Goal: Navigation & Orientation: Find specific page/section

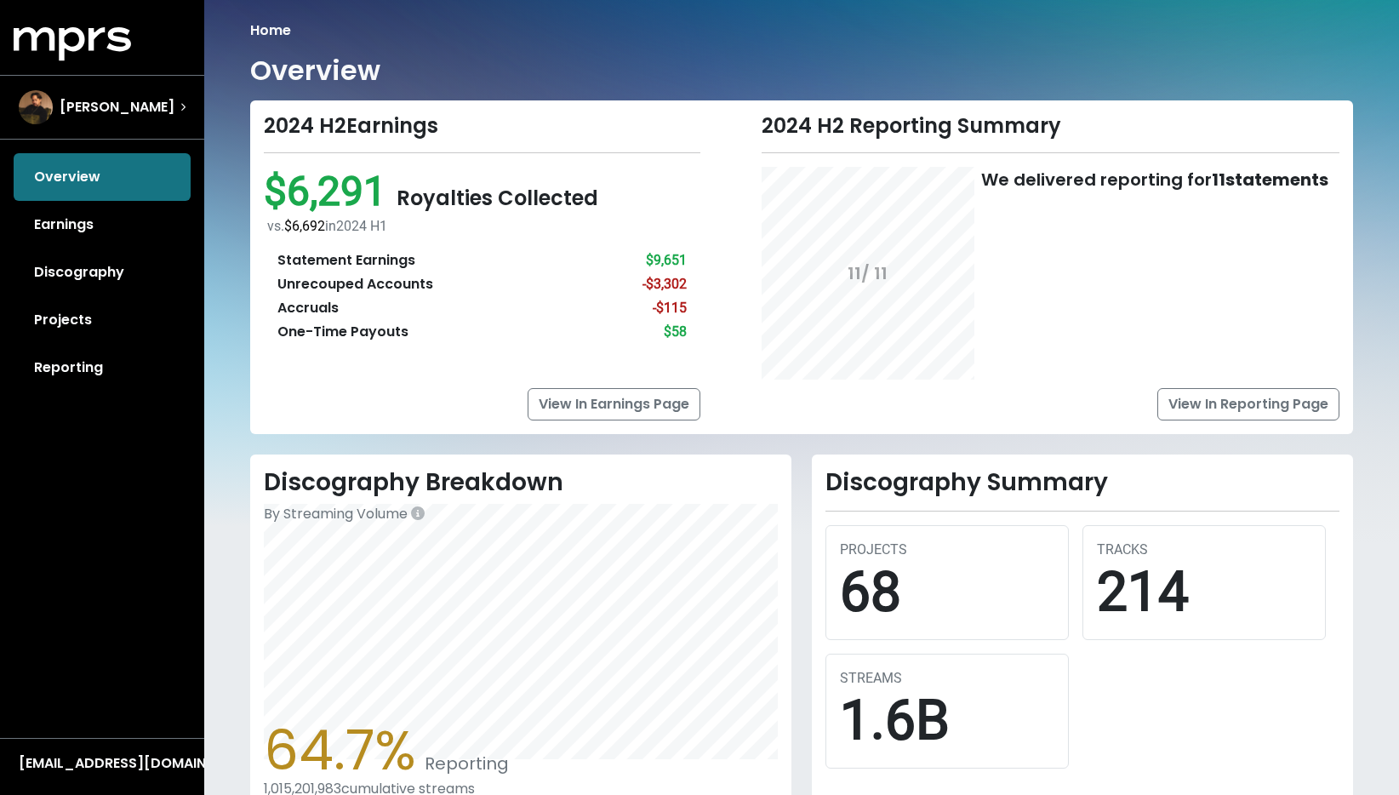
click at [76, 185] on div "Overview Earnings Discography Projects Reporting" at bounding box center [102, 272] width 204 height 238
click at [82, 182] on div "Overview Earnings Discography Projects Reporting" at bounding box center [102, 272] width 204 height 238
click at [86, 239] on link "Earnings" at bounding box center [102, 225] width 177 height 48
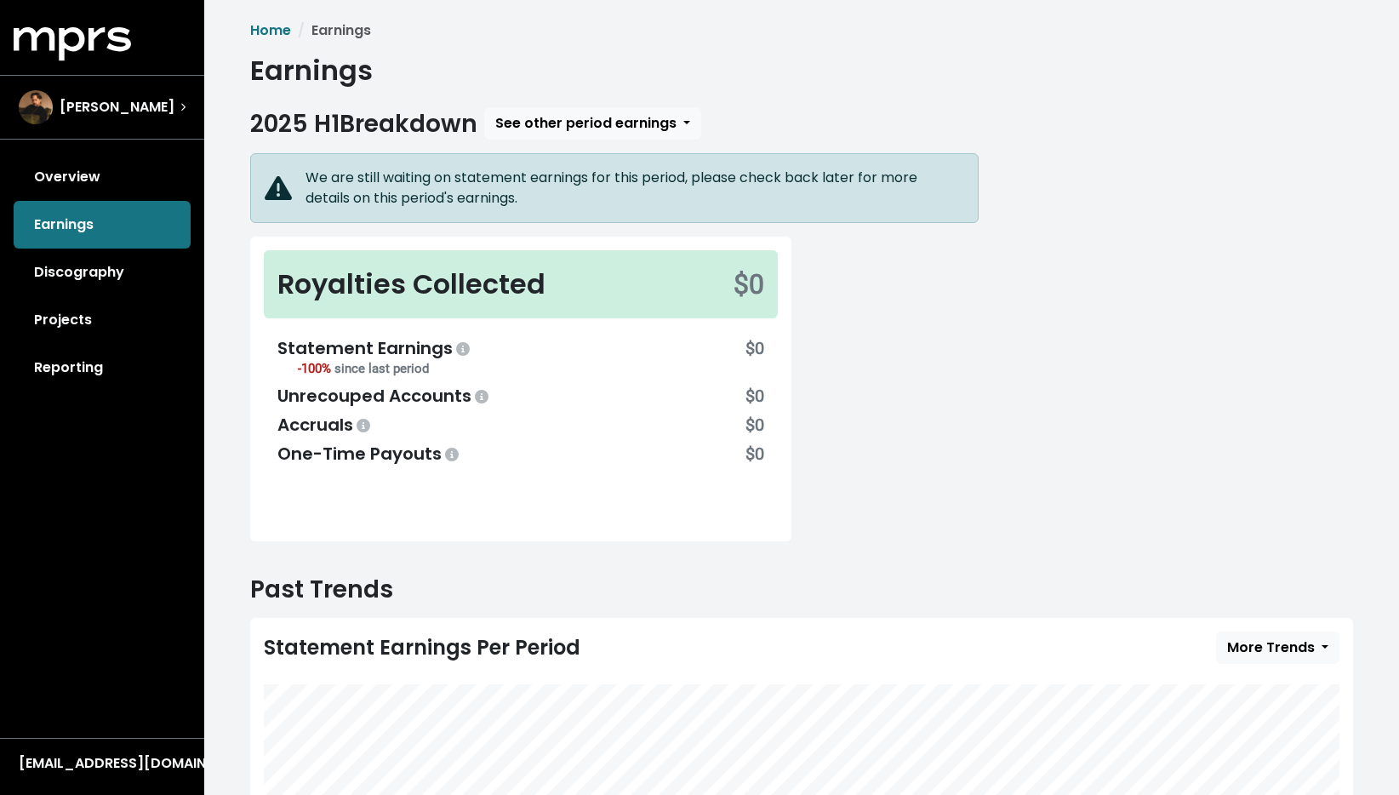
click at [88, 223] on div "Overview Earnings Discography Projects Reporting" at bounding box center [102, 272] width 204 height 238
click at [93, 177] on link "Overview" at bounding box center [102, 177] width 177 height 48
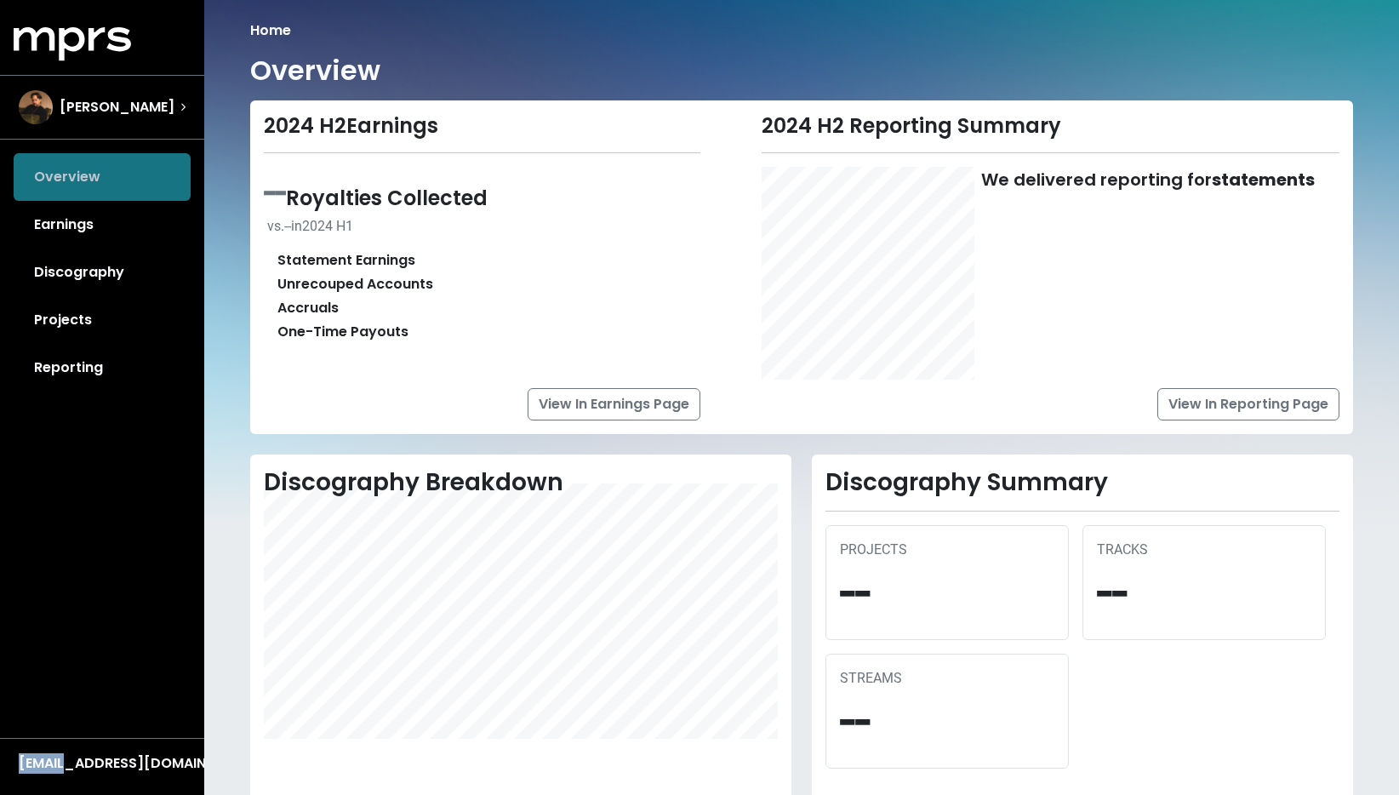
click at [93, 177] on div "Overview Earnings Discography Projects Reporting" at bounding box center [102, 272] width 204 height 238
